Goal: Information Seeking & Learning: Learn about a topic

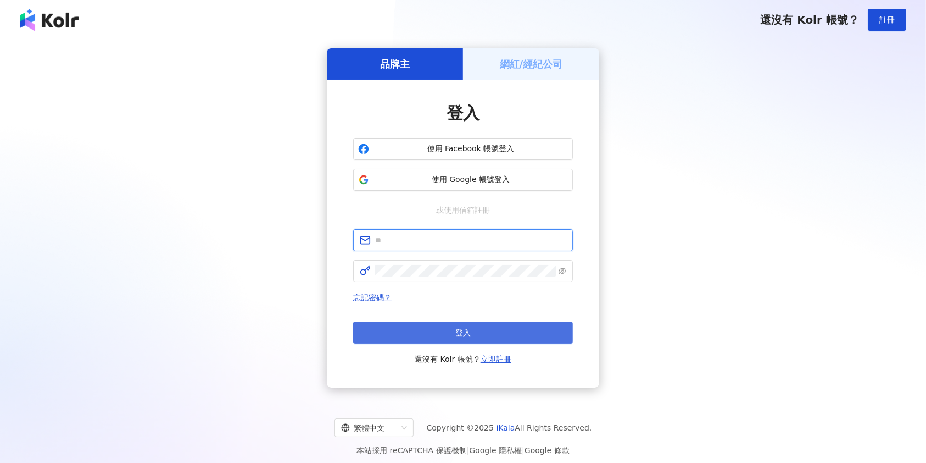
type input "**********"
click at [519, 337] on button "登入" at bounding box center [463, 332] width 220 height 22
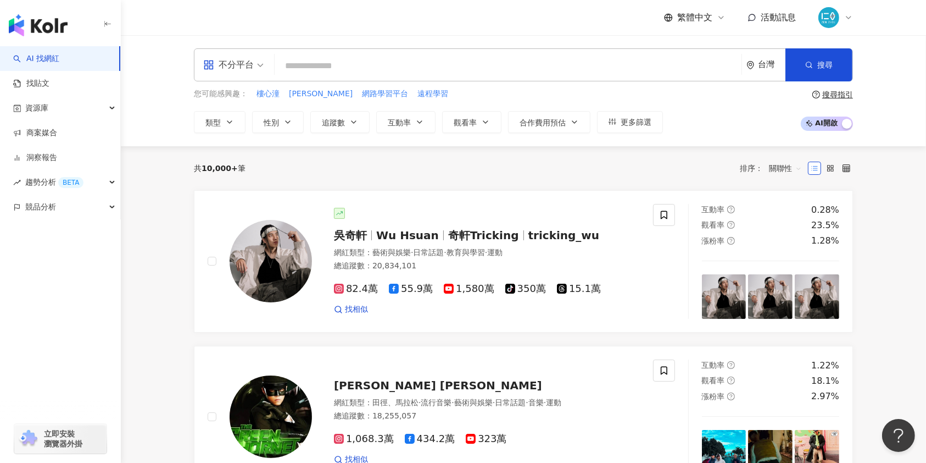
click at [302, 67] on input "search" at bounding box center [508, 65] width 458 height 21
click at [335, 64] on input "search" at bounding box center [508, 65] width 458 height 21
click at [357, 66] on input "search" at bounding box center [508, 65] width 458 height 21
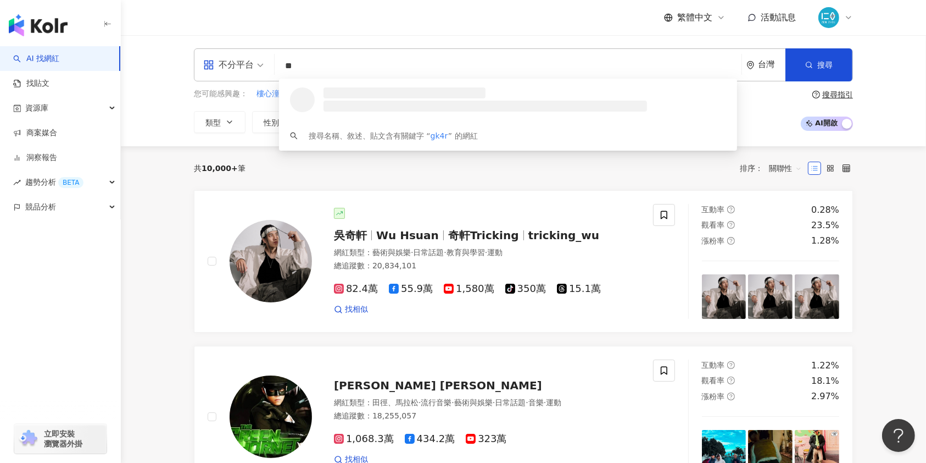
type input "*"
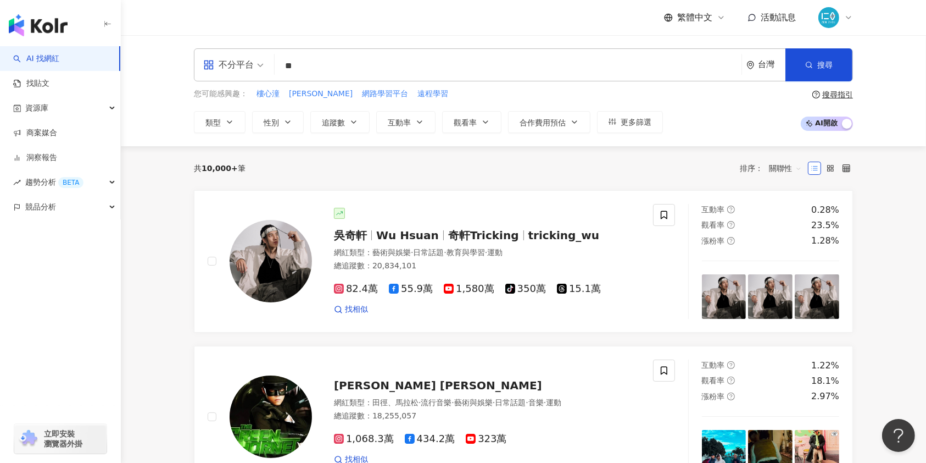
type input "**"
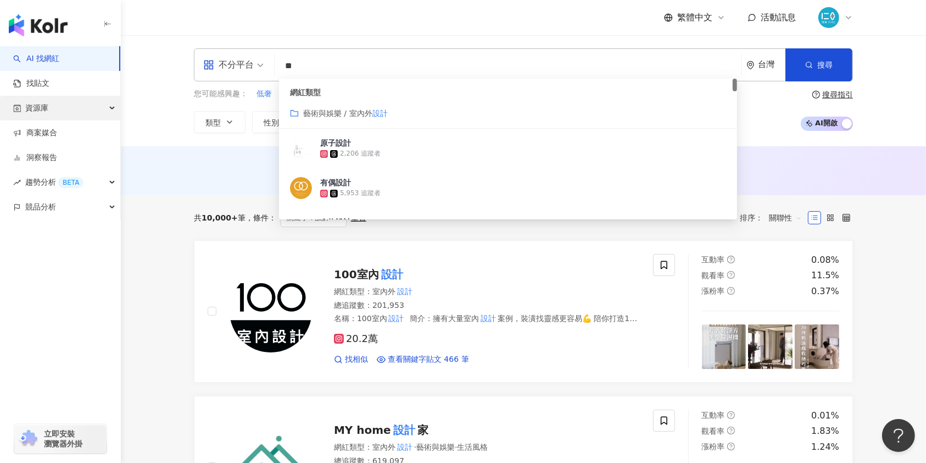
drag, startPoint x: 46, startPoint y: 108, endPoint x: 66, endPoint y: 111, distance: 20.5
click at [46, 108] on span "資源庫" at bounding box center [36, 108] width 23 height 25
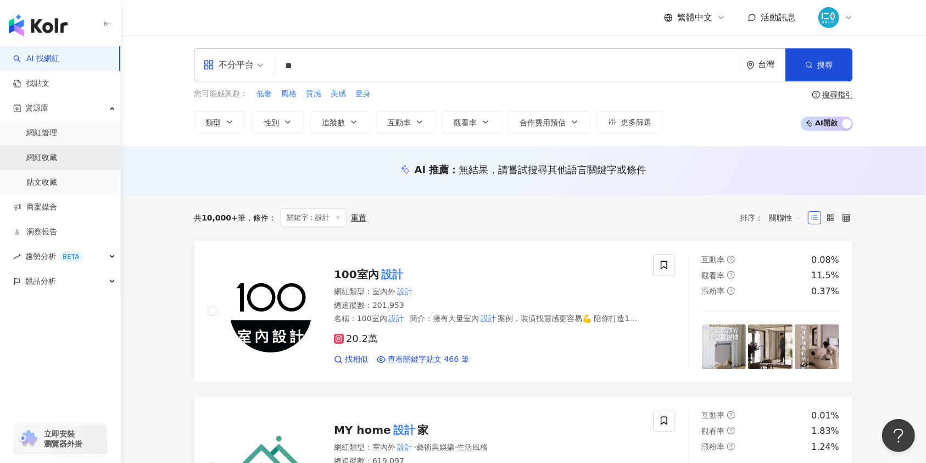
click at [49, 159] on link "網紅收藏" at bounding box center [41, 157] width 31 height 11
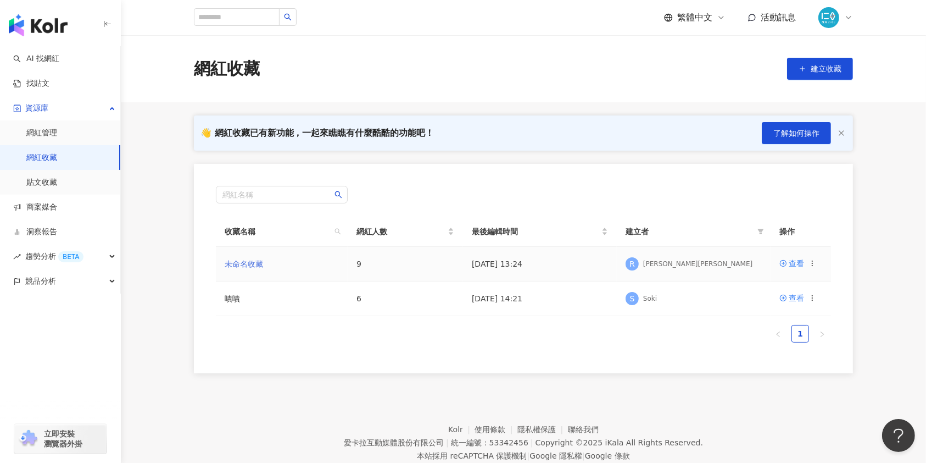
click at [246, 261] on link "未命名收藏" at bounding box center [244, 263] width 38 height 9
click at [232, 300] on link "嘖嘖" at bounding box center [232, 298] width 15 height 9
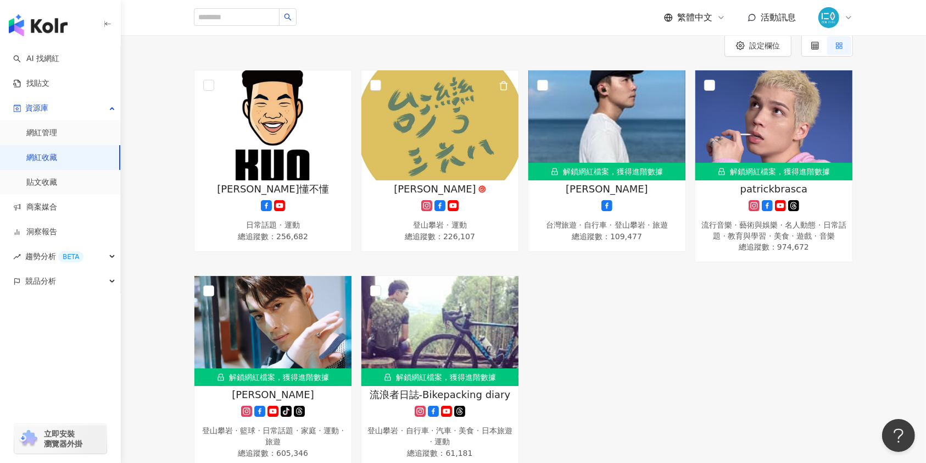
scroll to position [146, 0]
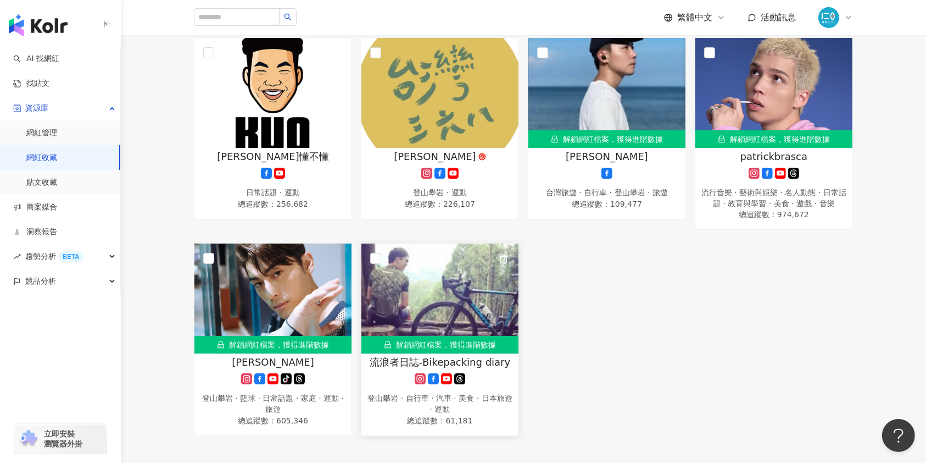
click at [422, 299] on img at bounding box center [440, 298] width 157 height 110
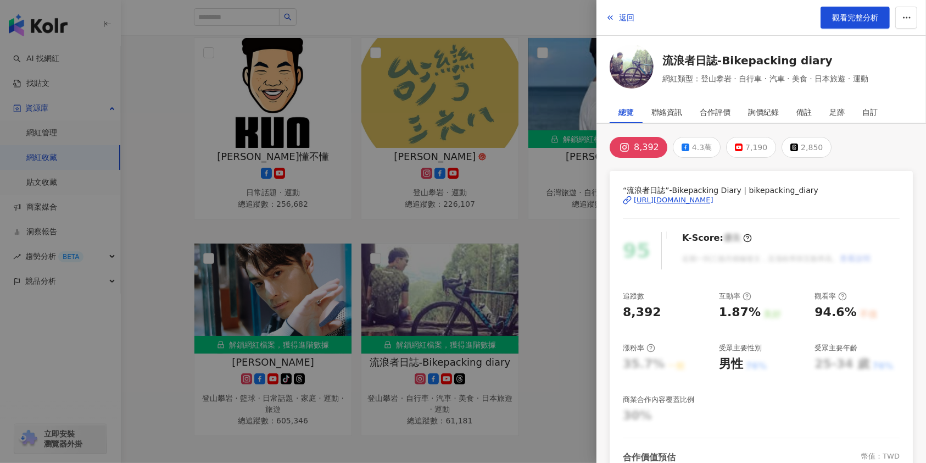
click at [470, 320] on div at bounding box center [463, 231] width 926 height 463
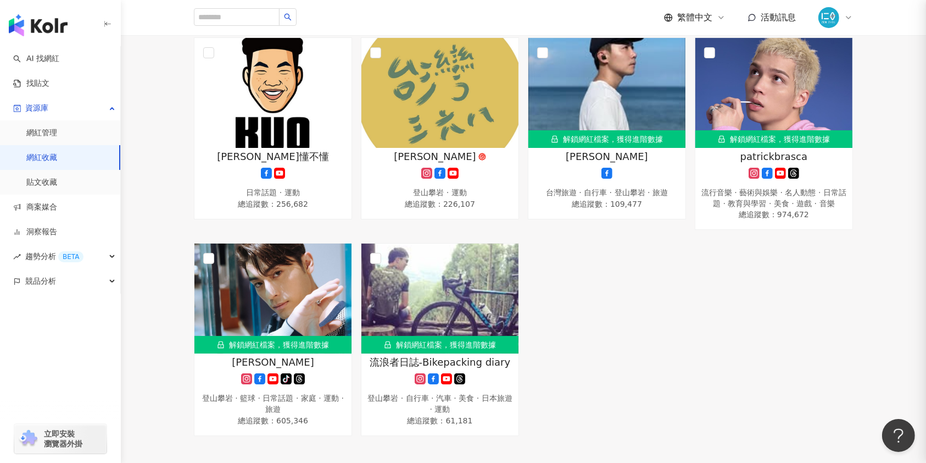
click at [470, 320] on div at bounding box center [463, 231] width 926 height 463
click at [456, 414] on div "登山攀岩 · 自行車 · 汽車 · 美食 · 日本旅遊 · 運動" at bounding box center [440, 403] width 146 height 21
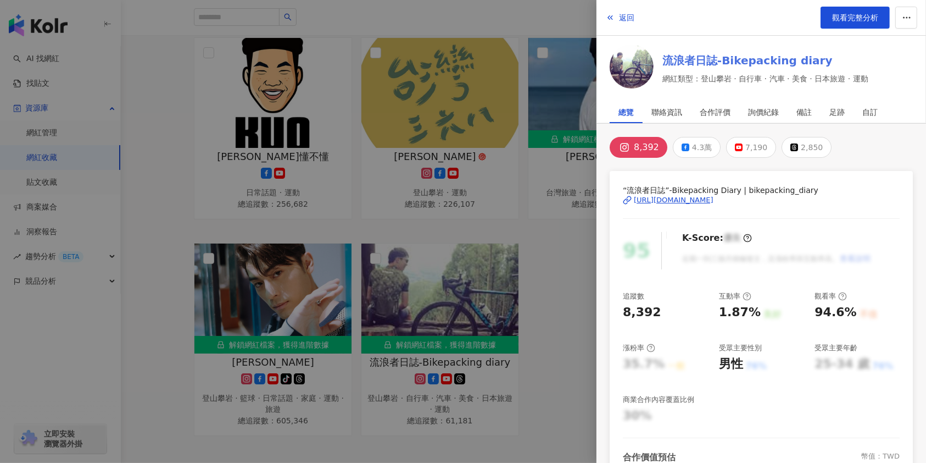
click at [701, 57] on link "流浪者日誌-Bikepacking diary" at bounding box center [766, 60] width 206 height 15
click at [154, 212] on div at bounding box center [463, 231] width 926 height 463
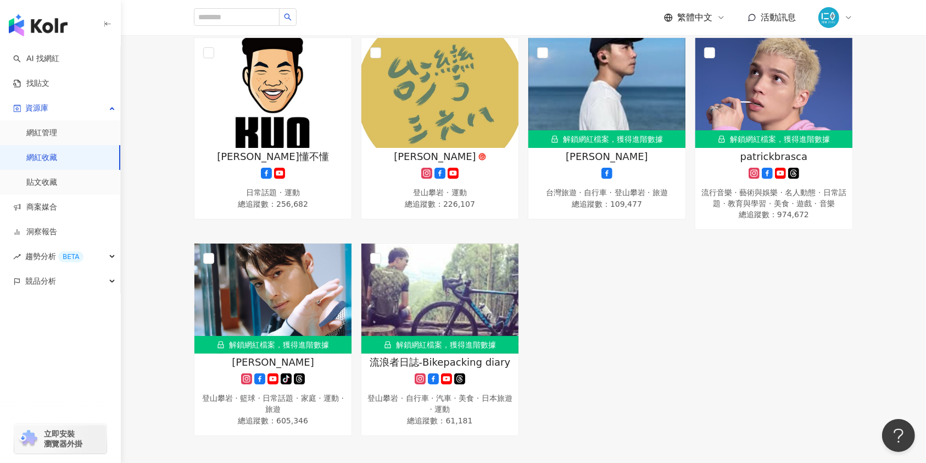
click at [632, 337] on div "郭董懂不懂 日常話題 · 運動 總追蹤數 ： 256,682 陳彥宇 登山攀岩 · 運動 總追蹤數 ： 226,107 解鎖網紅檔案，獲得進階數據 Alex …" at bounding box center [524, 236] width 668 height 398
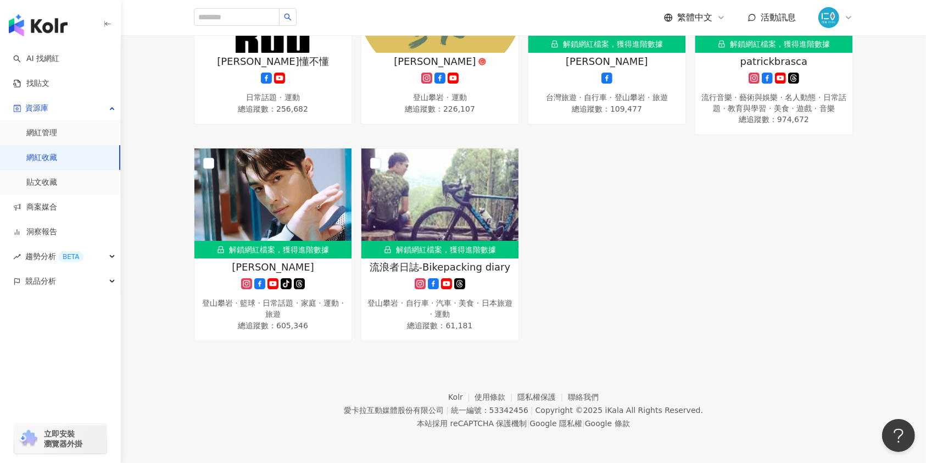
scroll to position [0, 0]
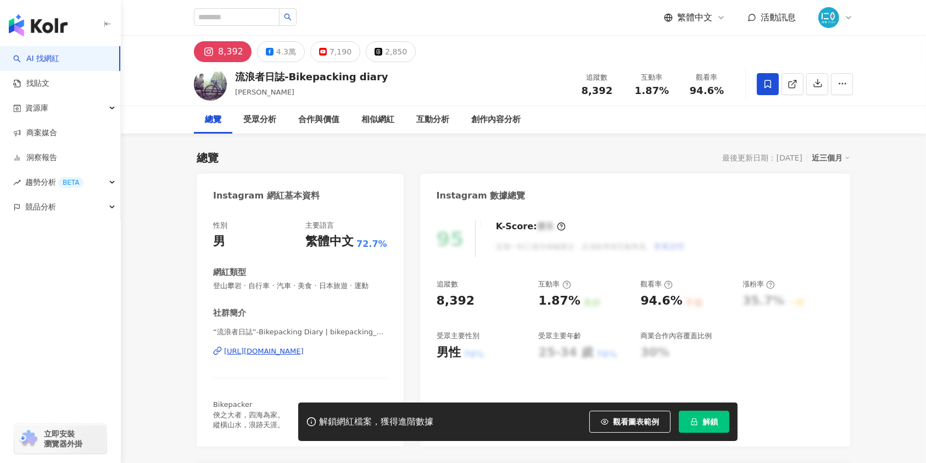
scroll to position [366, 0]
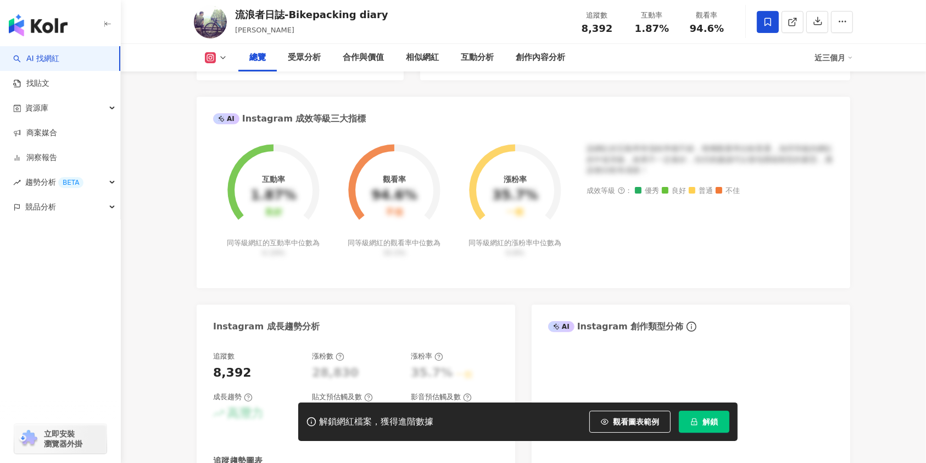
click at [721, 424] on button "解鎖" at bounding box center [704, 421] width 51 height 22
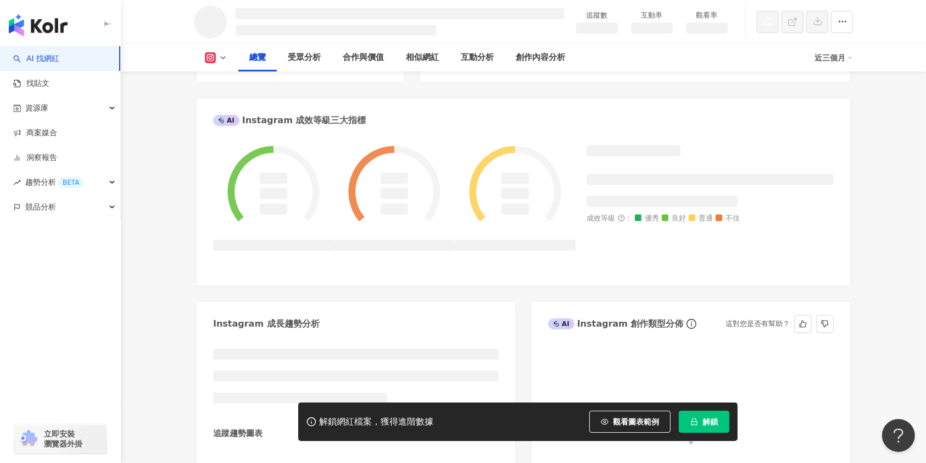
scroll to position [406, 0]
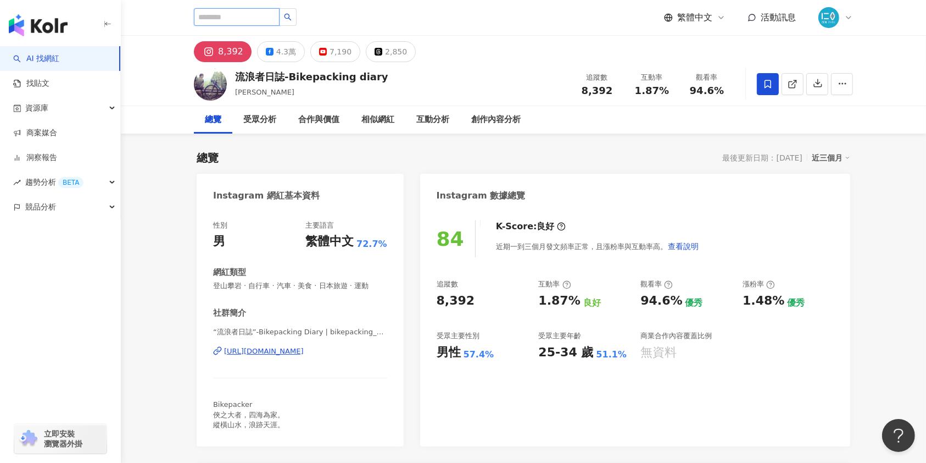
click at [232, 16] on input "search" at bounding box center [237, 17] width 86 height 18
type input "**"
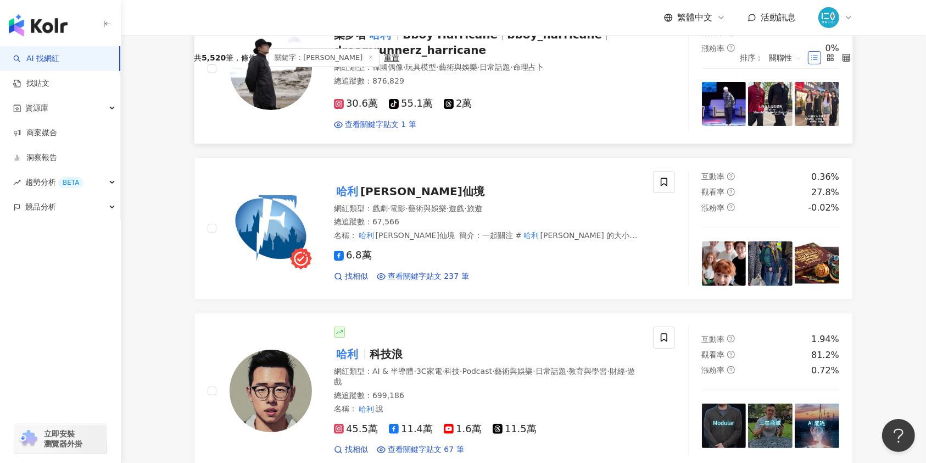
scroll to position [366, 0]
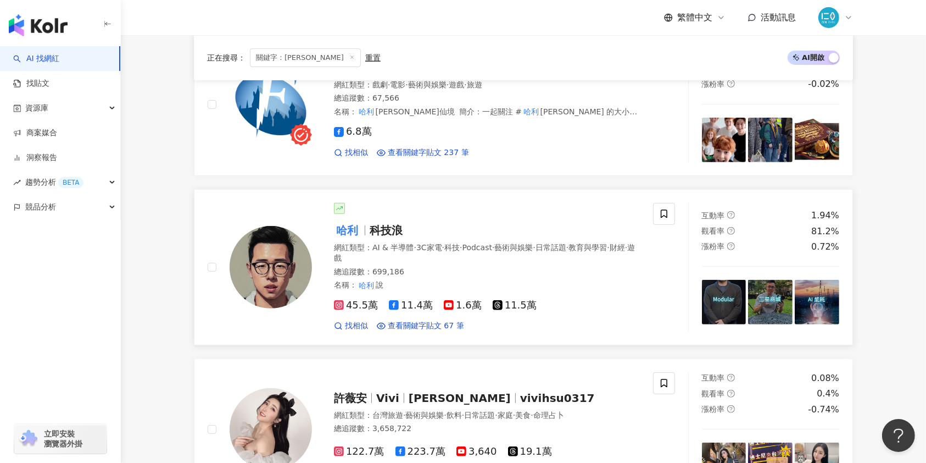
click at [374, 234] on span "科技浪" at bounding box center [386, 230] width 33 height 13
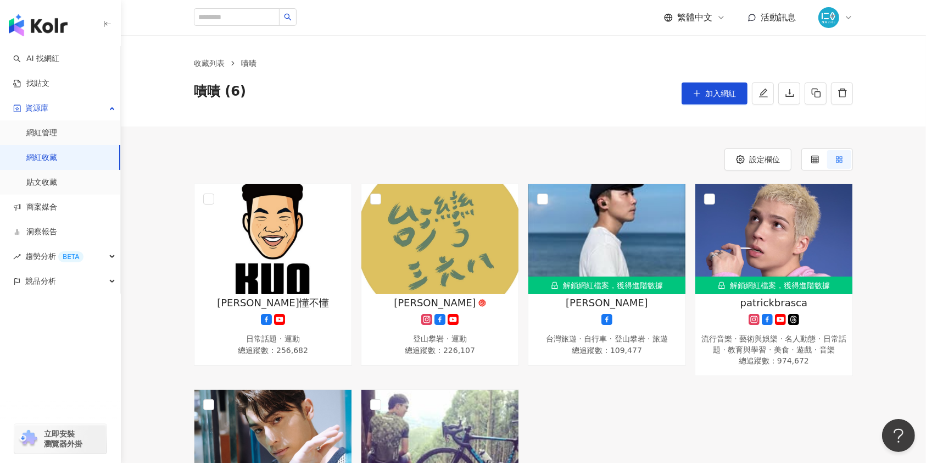
drag, startPoint x: 524, startPoint y: 98, endPoint x: 540, endPoint y: 16, distance: 82.8
click at [525, 98] on div "嘖嘖 (6) 加入網紅" at bounding box center [523, 93] width 659 height 22
click at [580, 404] on div "郭董懂不懂 日常話題 · 運動 總追蹤數 ： 256,682 陳彥宇 登山攀岩 · 運動 總追蹤數 ： 226,107 解鎖網紅檔案，獲得進階數據 Alex …" at bounding box center [524, 383] width 668 height 398
click at [515, 40] on div "收藏列表 嘖嘖 嘖嘖 (6) 加入網紅" at bounding box center [524, 80] width 806 height 91
click at [444, 70] on div "收藏列表 嘖嘖 嘖嘖 (6) 加入網紅" at bounding box center [523, 80] width 703 height 47
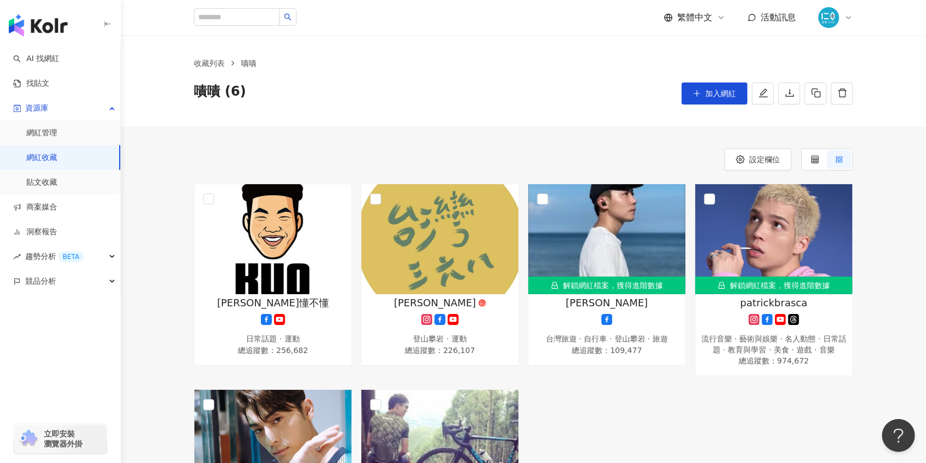
drag, startPoint x: 499, startPoint y: 59, endPoint x: 469, endPoint y: 54, distance: 30.6
click at [499, 59] on ol "收藏列表 嘖嘖" at bounding box center [523, 63] width 659 height 12
click at [238, 11] on input "search" at bounding box center [237, 17] width 86 height 18
click at [242, 21] on input "search" at bounding box center [237, 17] width 86 height 18
click at [448, 77] on div "收藏列表 嘖嘖 嘖嘖 (6) 加入網紅" at bounding box center [523, 80] width 703 height 47
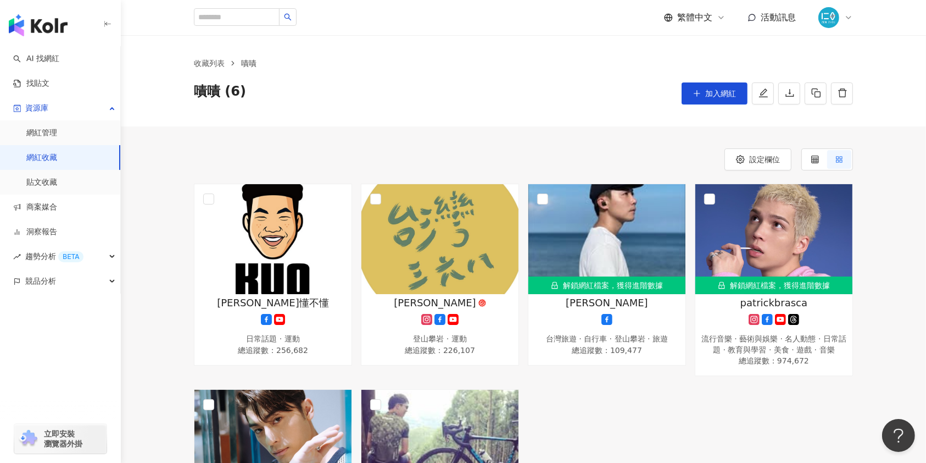
click at [468, 50] on div "收藏列表 嘖嘖 嘖嘖 (6) 加入網紅" at bounding box center [524, 80] width 806 height 91
click at [439, 90] on div "嘖嘖 (6) 加入網紅" at bounding box center [523, 93] width 659 height 22
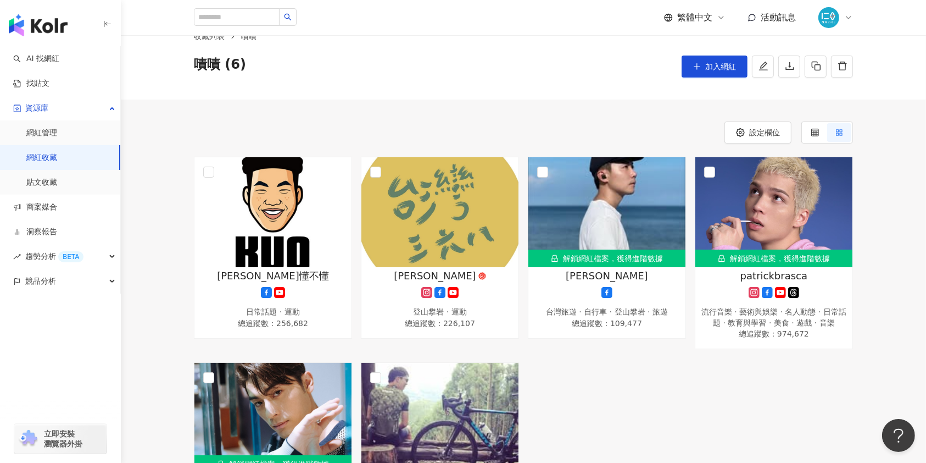
scroll to position [29, 0]
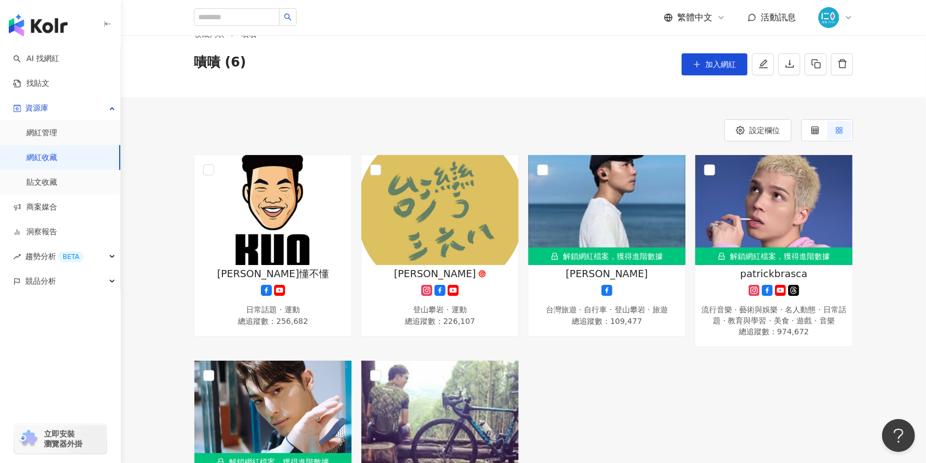
click at [487, 32] on div "繁體中文 活動訊息" at bounding box center [523, 17] width 659 height 35
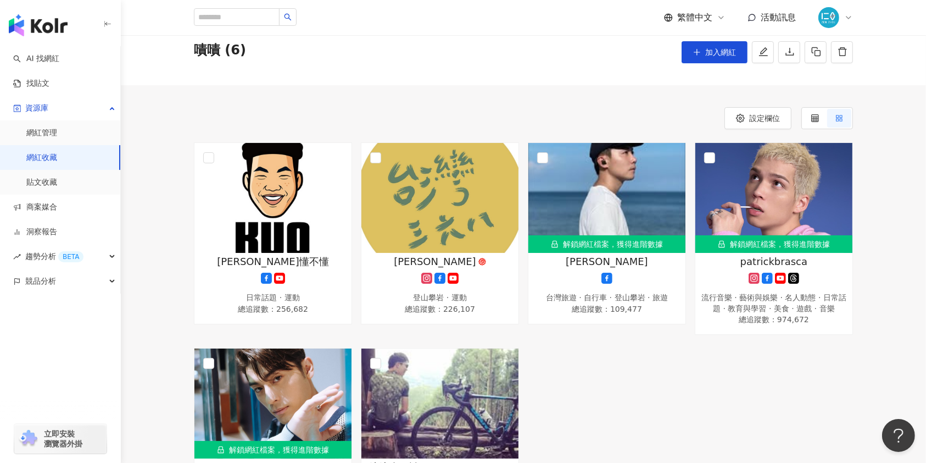
scroll to position [73, 0]
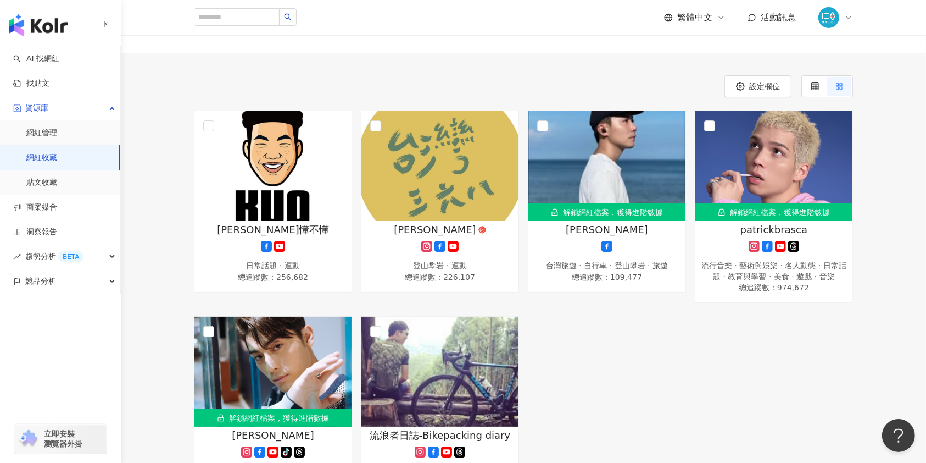
click at [464, 35] on header "繁體中文 活動訊息" at bounding box center [524, 18] width 806 height 36
click at [224, 20] on input "search" at bounding box center [237, 17] width 86 height 18
click at [228, 20] on input "search" at bounding box center [237, 17] width 86 height 18
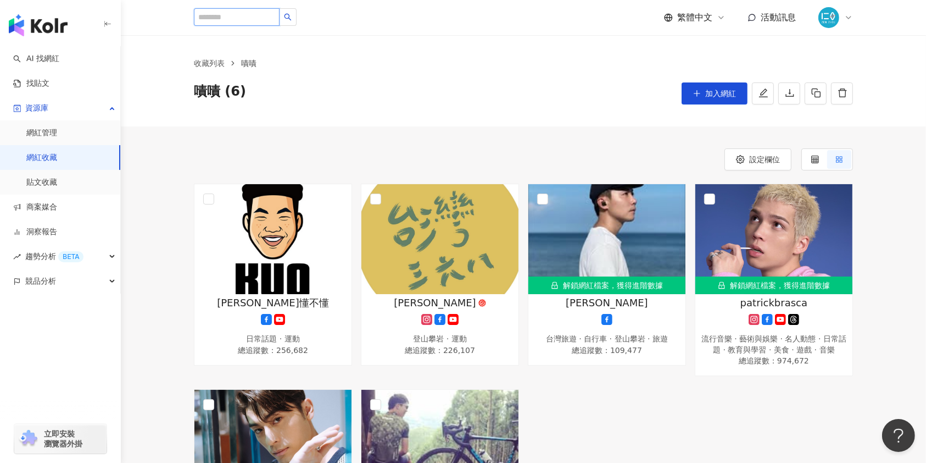
click at [280, 14] on input "search" at bounding box center [237, 17] width 86 height 18
click at [216, 13] on input "search" at bounding box center [237, 17] width 86 height 18
type input "*"
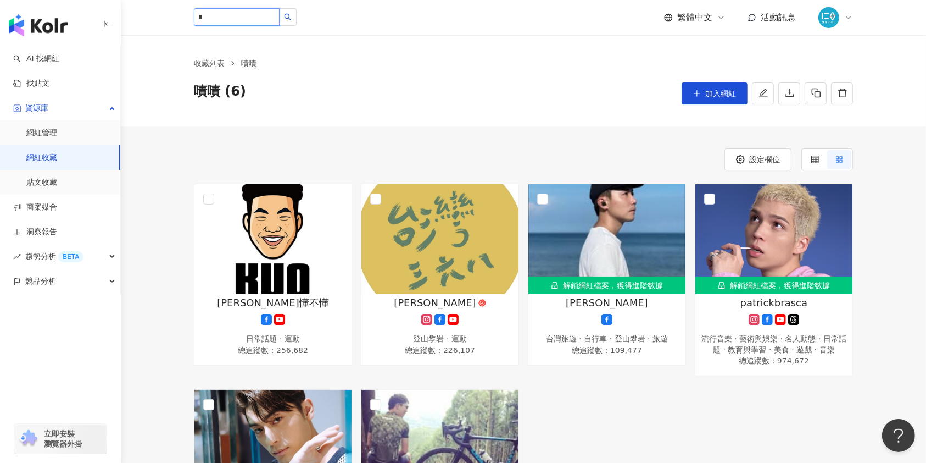
type input "*"
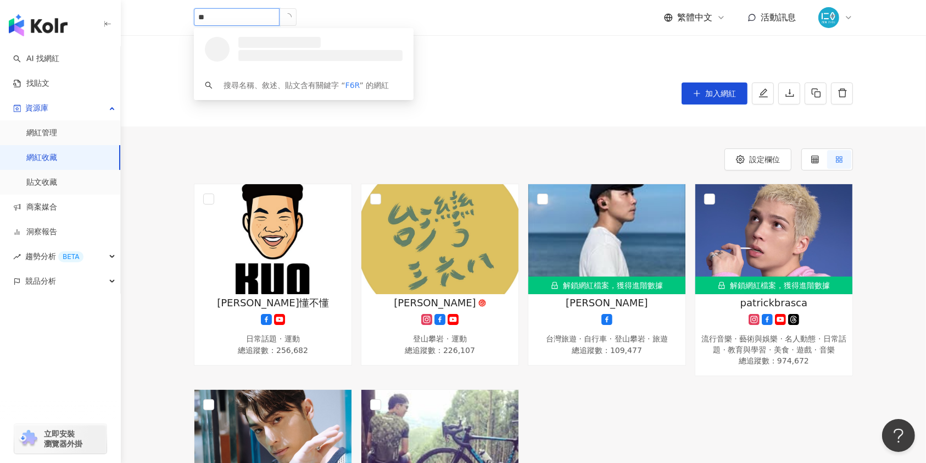
type input "*"
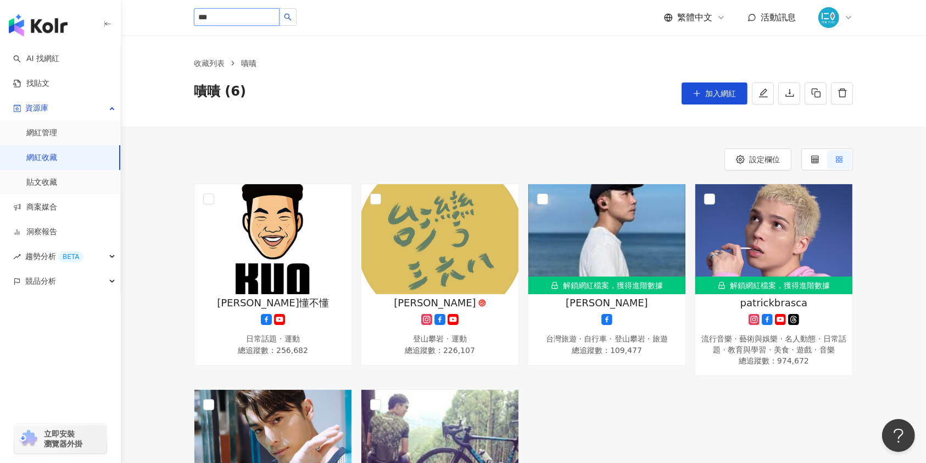
type input "*"
click at [259, 273] on img at bounding box center [273, 239] width 157 height 110
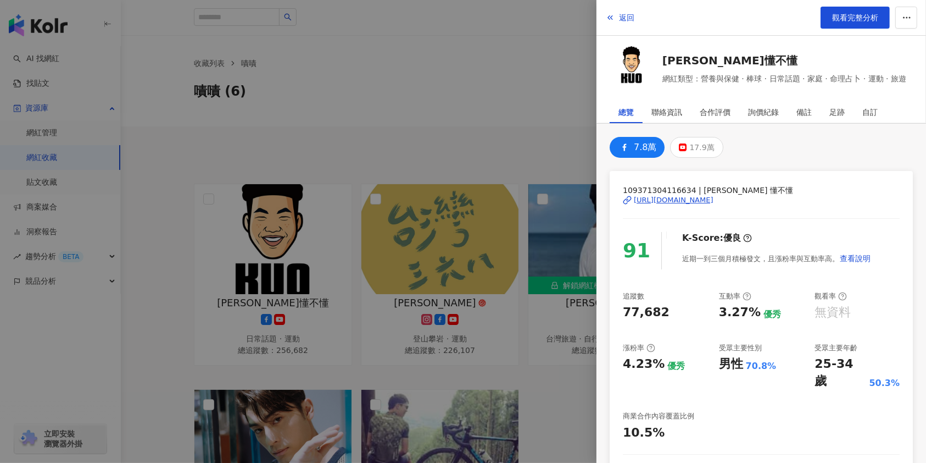
scroll to position [168, 0]
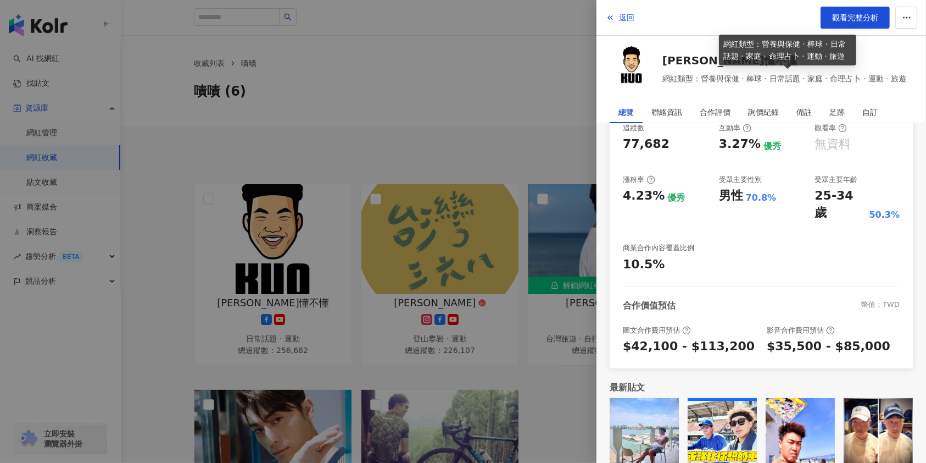
click at [688, 76] on span "網紅類型：營養與保健 · 棒球 · 日常話題 · 家庭 · 命理占卜 · 運動 · 旅遊" at bounding box center [785, 79] width 244 height 12
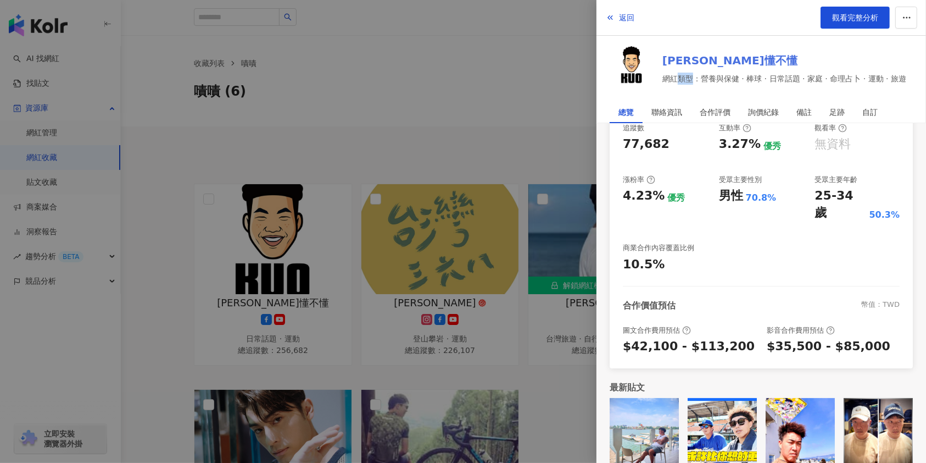
click at [684, 64] on link "郭董懂不懂" at bounding box center [785, 60] width 244 height 15
click at [492, 100] on div at bounding box center [463, 231] width 926 height 463
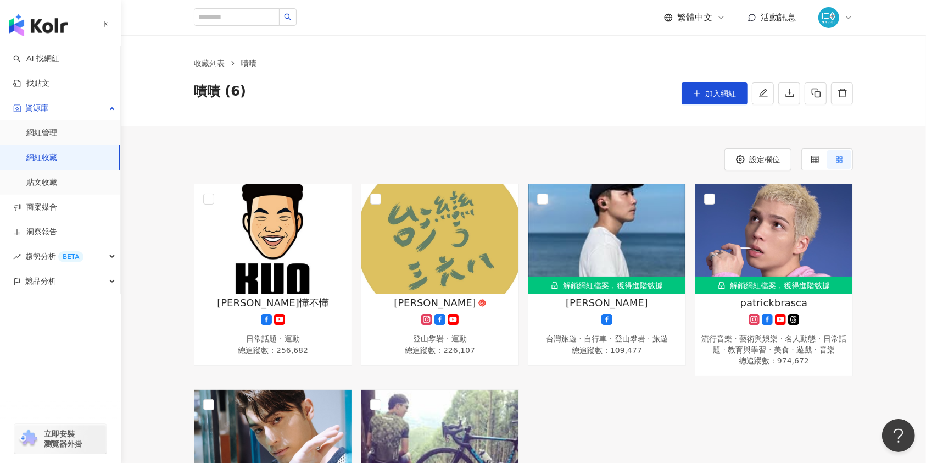
click at [417, 87] on div "嘖嘖 (6) 加入網紅" at bounding box center [523, 93] width 659 height 22
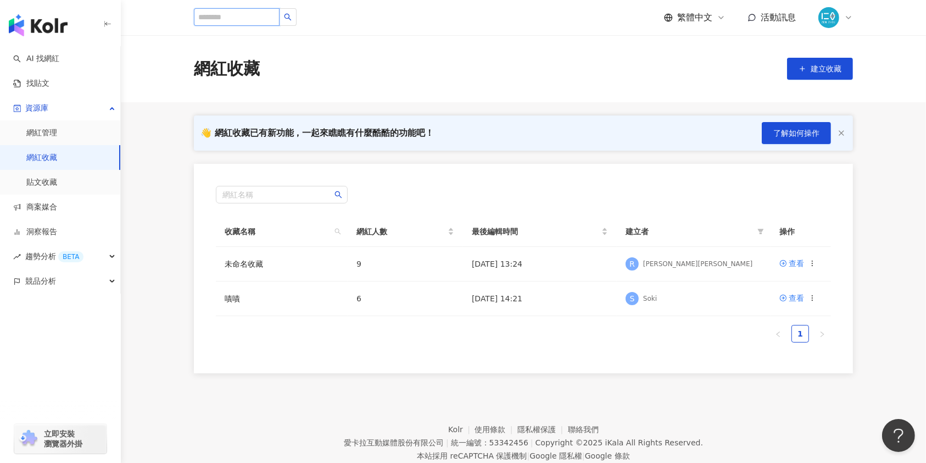
click at [261, 12] on input "search" at bounding box center [237, 17] width 86 height 18
type input "**"
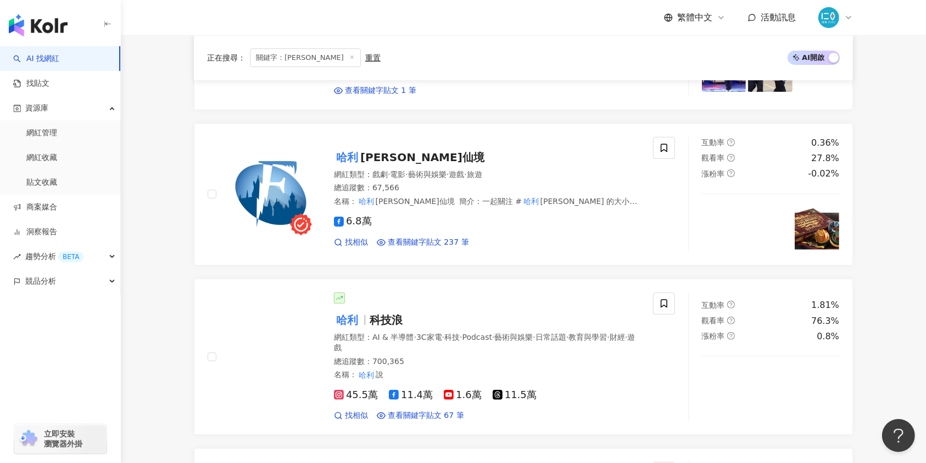
scroll to position [366, 0]
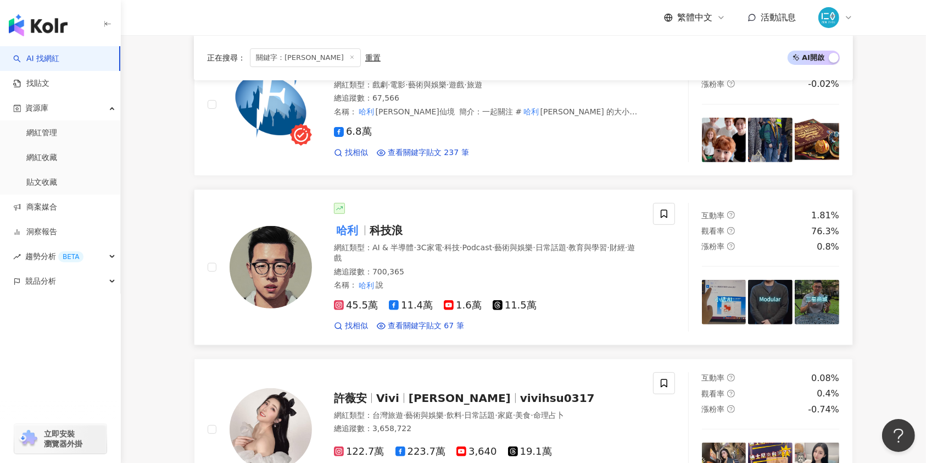
click at [394, 234] on span "科技浪" at bounding box center [386, 230] width 33 height 13
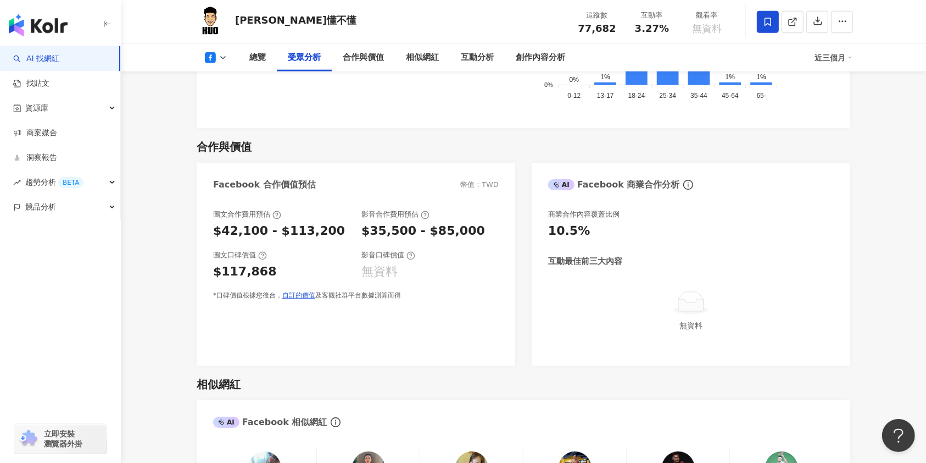
scroll to position [1172, 0]
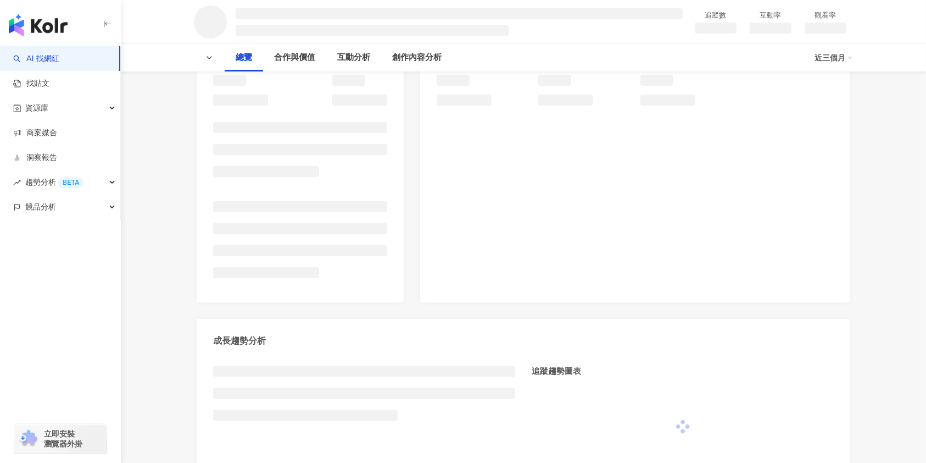
scroll to position [220, 0]
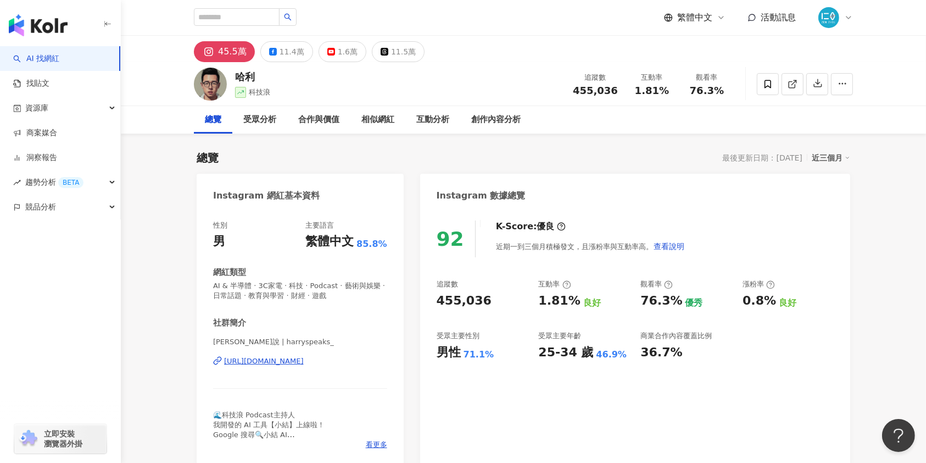
click at [750, 231] on div "92 K-Score : 優良 近期一到三個月積極發文，且漲粉率與互動率高。 查看說明" at bounding box center [635, 238] width 397 height 37
click at [225, 9] on input "search" at bounding box center [237, 17] width 86 height 18
type input "*"
drag, startPoint x: 527, startPoint y: 24, endPoint x: 506, endPoint y: 14, distance: 23.6
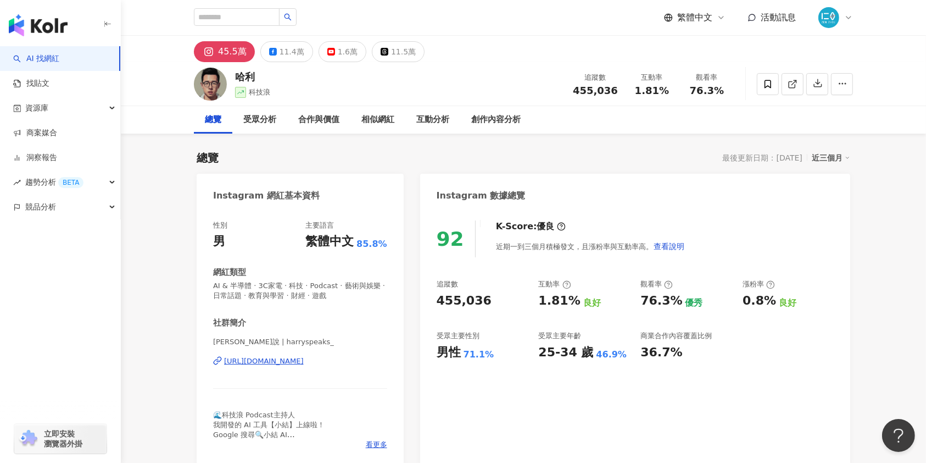
click at [527, 24] on div "網紅類型 影視娛樂 / VT u ber Nerd UP Level UP with Alkali Layke 5,050 追蹤者 UP Sports 20,…" at bounding box center [523, 17] width 659 height 35
drag, startPoint x: 873, startPoint y: 306, endPoint x: 880, endPoint y: 269, distance: 37.5
